Goal: Task Accomplishment & Management: Manage account settings

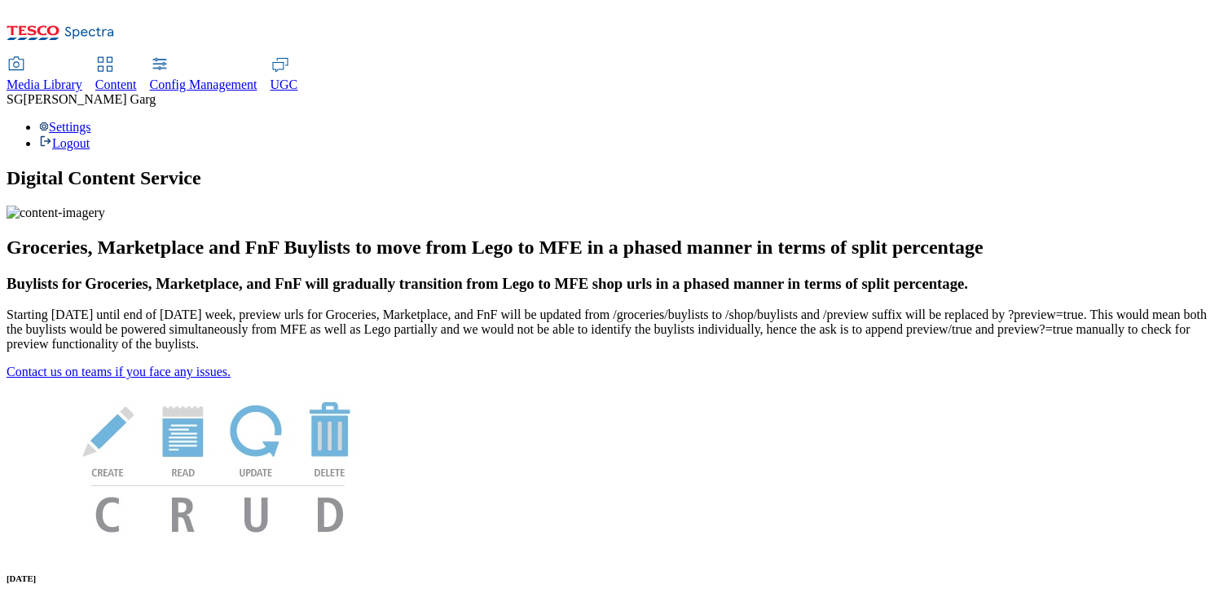
click at [1171, 120] on div "Settings Logout" at bounding box center [610, 135] width 1206 height 31
click at [91, 120] on link "Settings" at bounding box center [65, 127] width 52 height 14
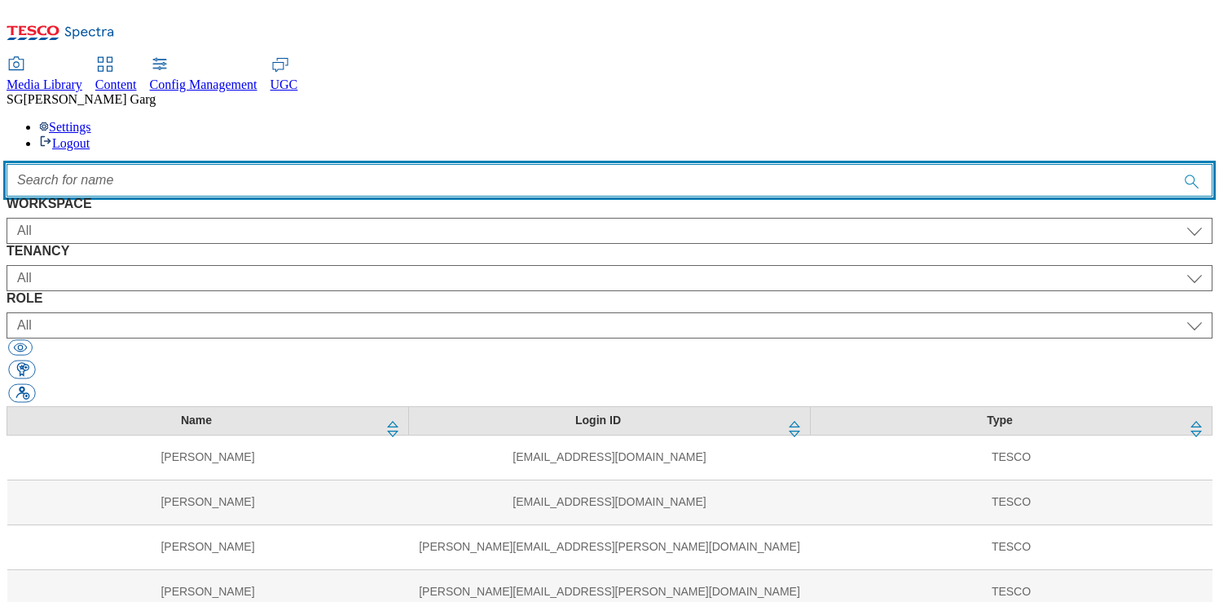
click at [425, 164] on input "Accessible label text" at bounding box center [610, 180] width 1206 height 33
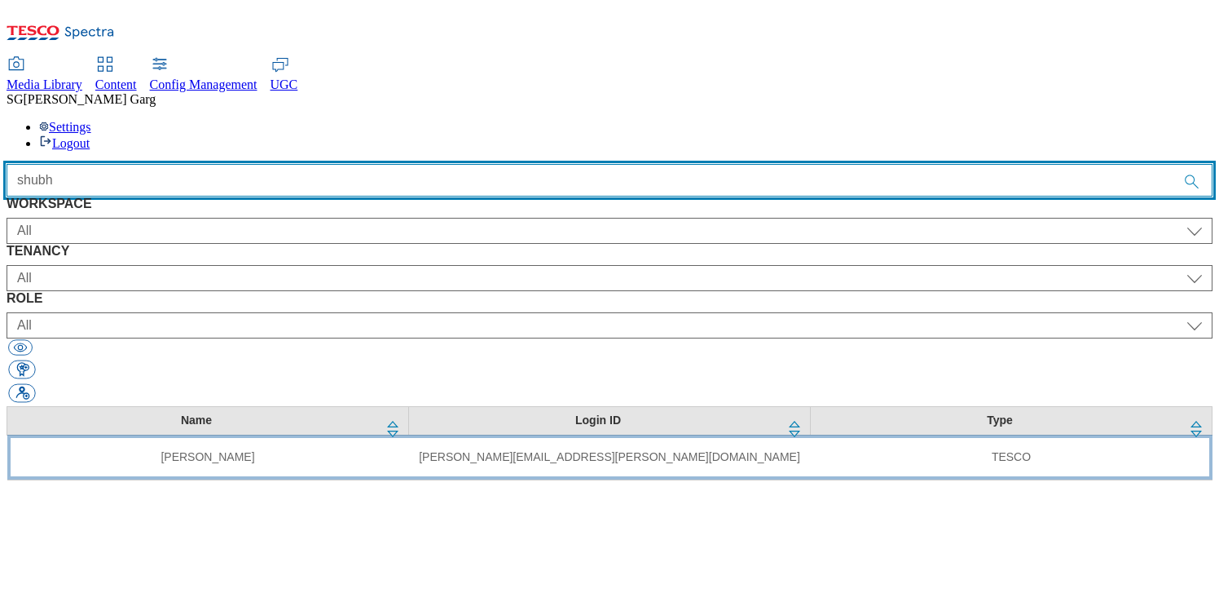
type input "shubh"
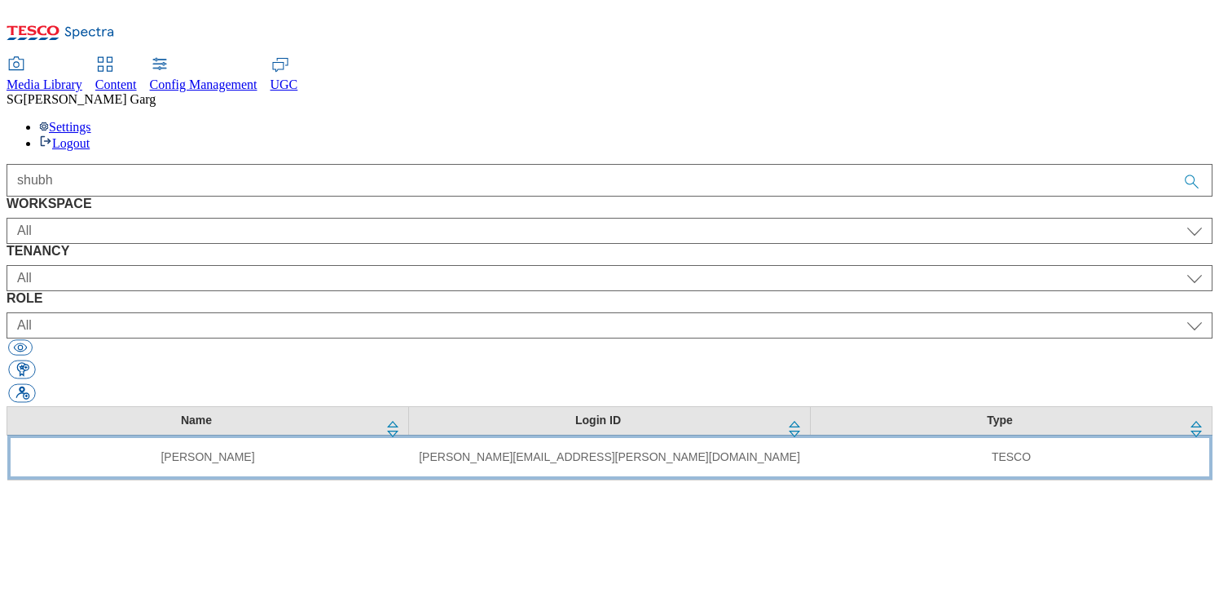
click at [304, 434] on td "Shubham Garg" at bounding box center [208, 456] width 402 height 45
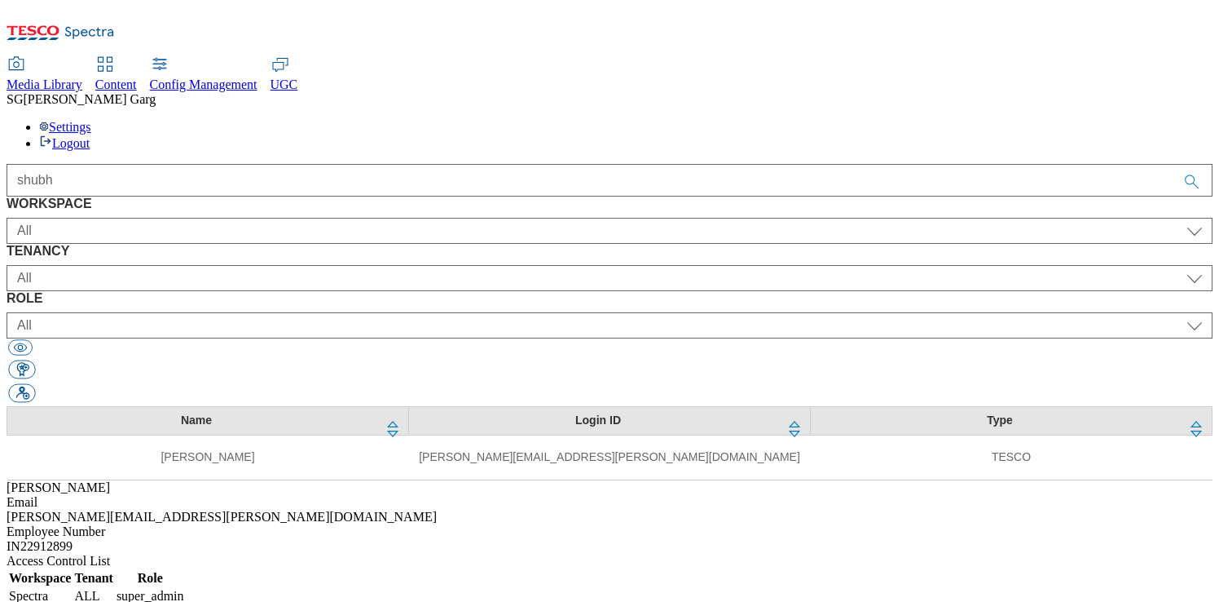
select select "Spectra"
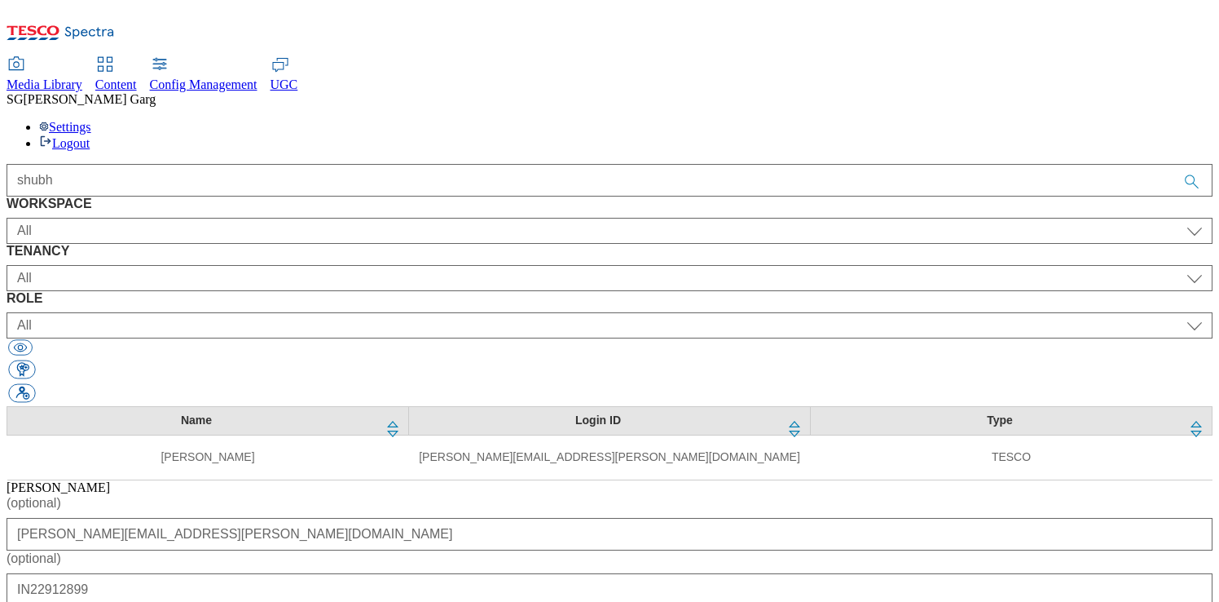
select select "content_designer"
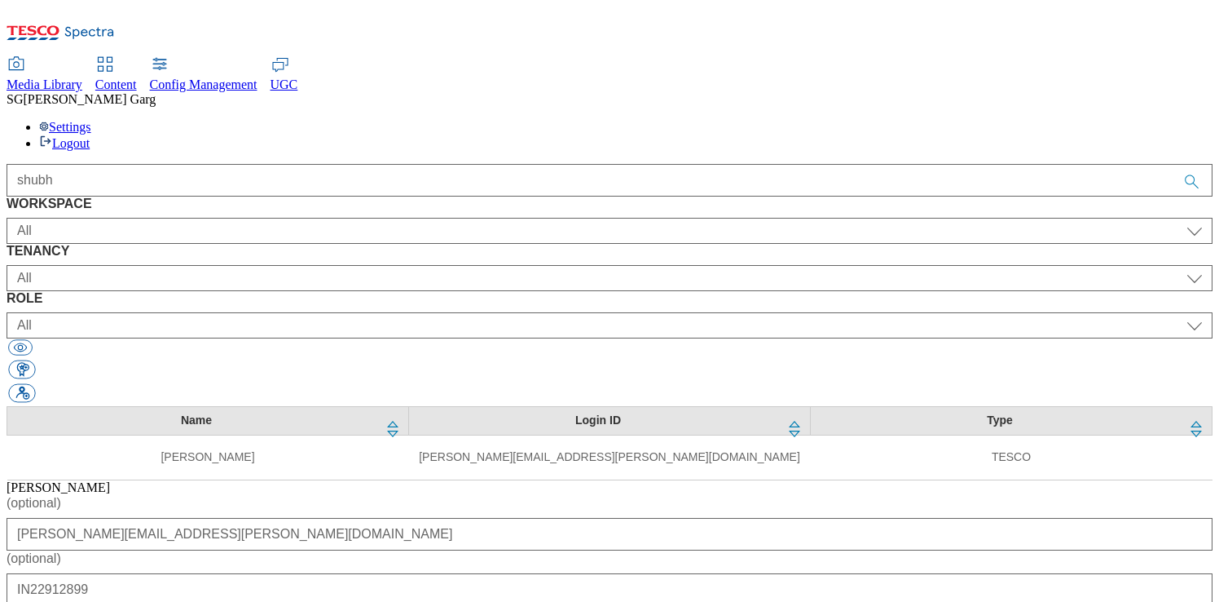
select select "ghs-uk"
click at [137, 77] on span "Content" at bounding box center [116, 84] width 42 height 14
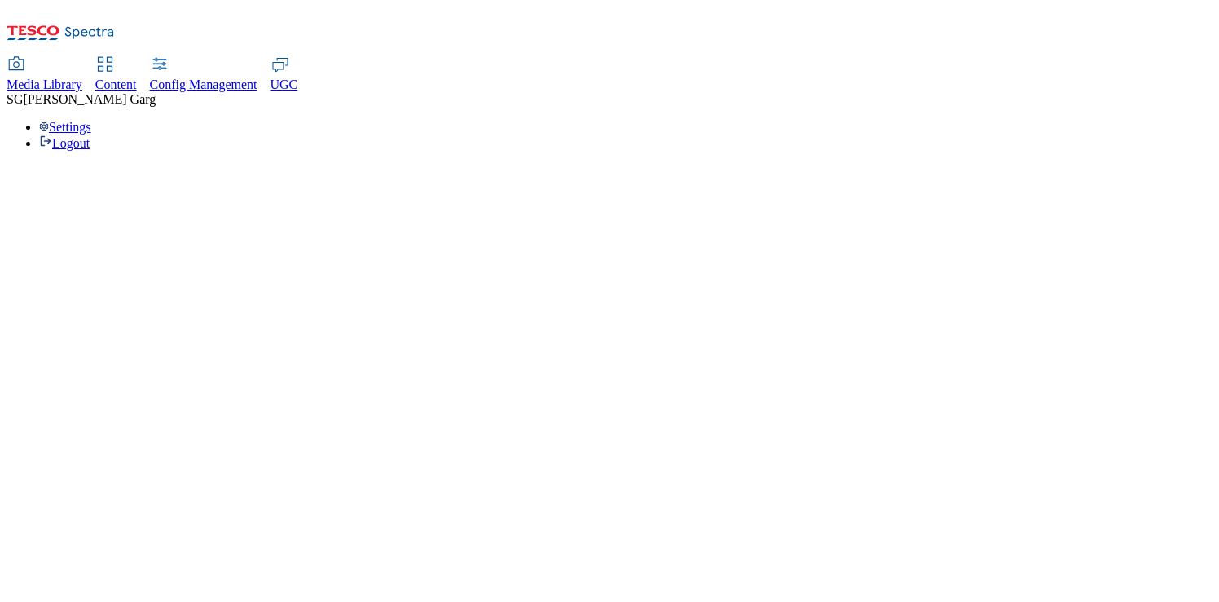
select select "group-comms"
